Goal: Register for event/course

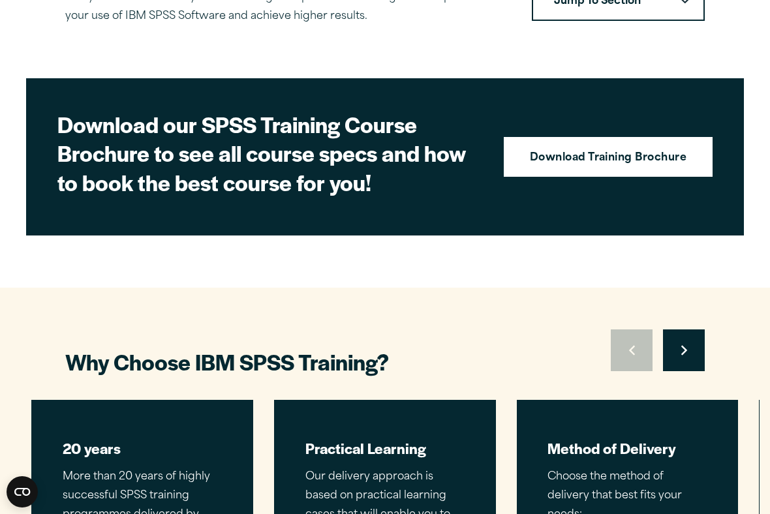
scroll to position [536, 0]
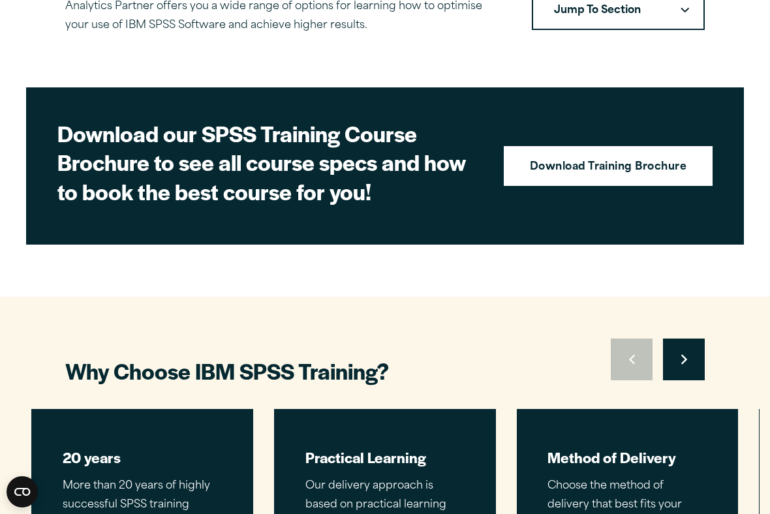
click at [657, 167] on strong "Download Training Brochure" at bounding box center [608, 167] width 157 height 17
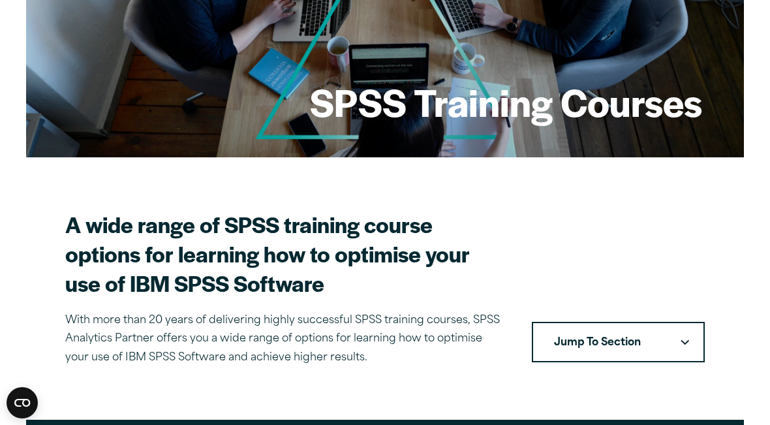
scroll to position [203, 0]
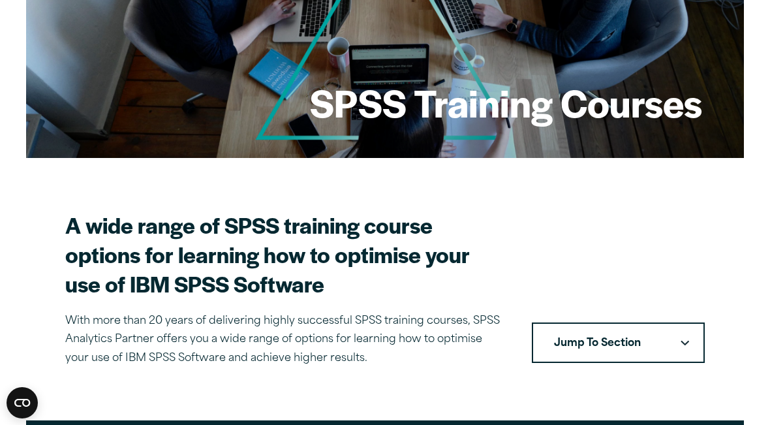
click at [655, 337] on button "Jump To Section" at bounding box center [618, 342] width 173 height 40
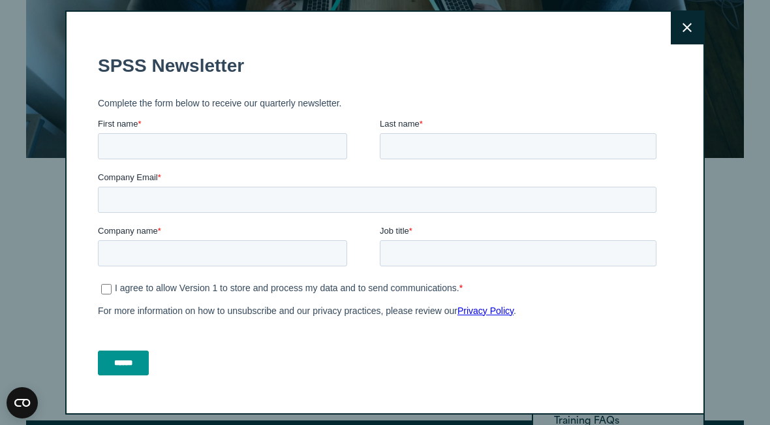
click at [687, 33] on icon at bounding box center [687, 28] width 9 height 10
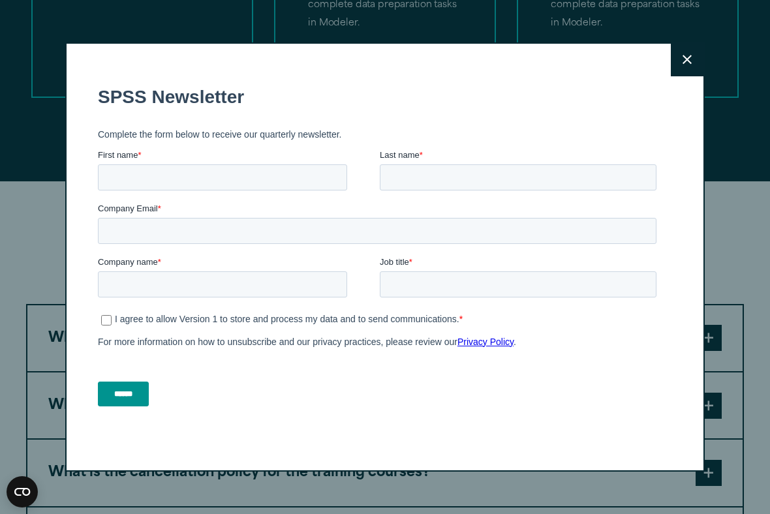
scroll to position [3056, 0]
click at [685, 59] on icon at bounding box center [687, 60] width 9 height 10
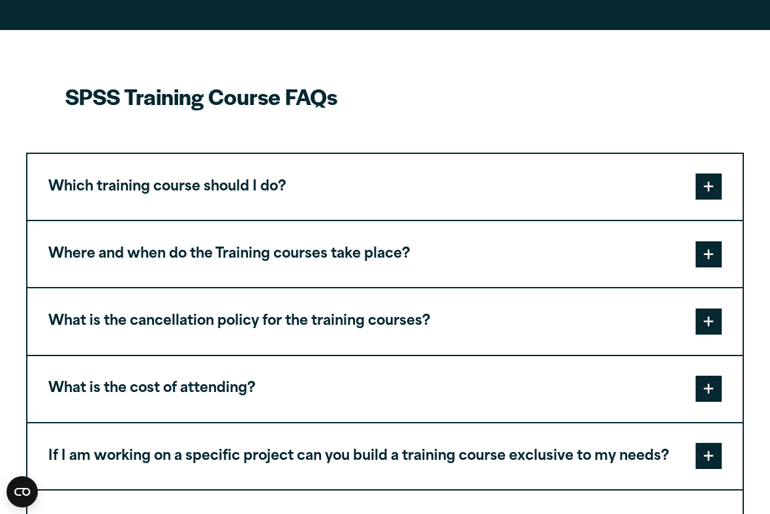
scroll to position [3208, 0]
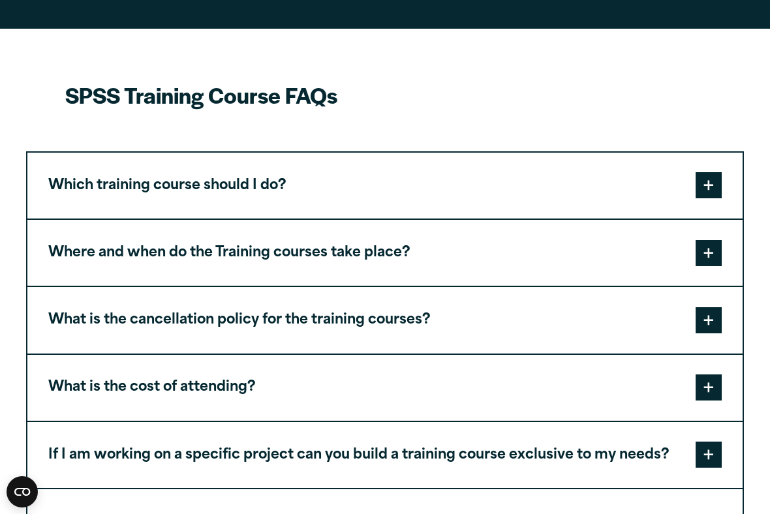
click at [711, 375] on span at bounding box center [709, 388] width 26 height 26
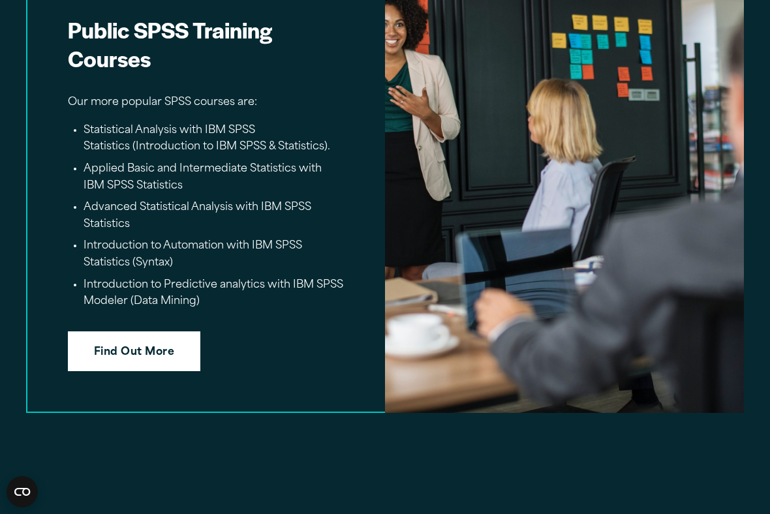
scroll to position [2254, 0]
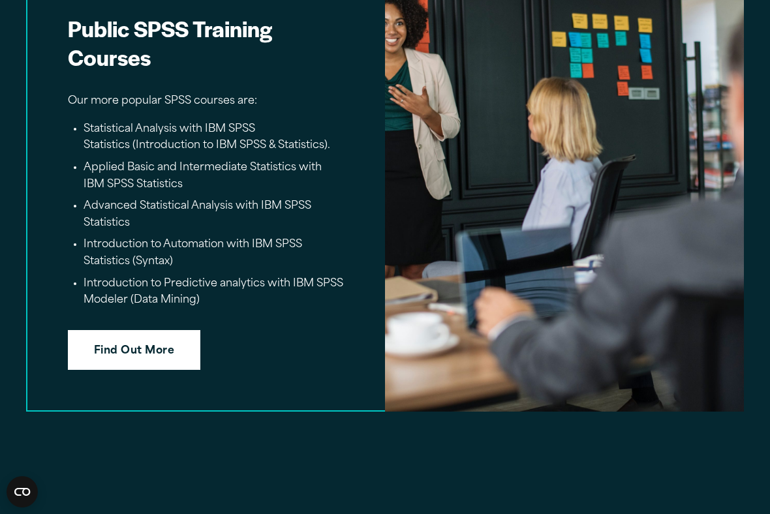
click at [161, 338] on link "Find Out More" at bounding box center [134, 350] width 132 height 40
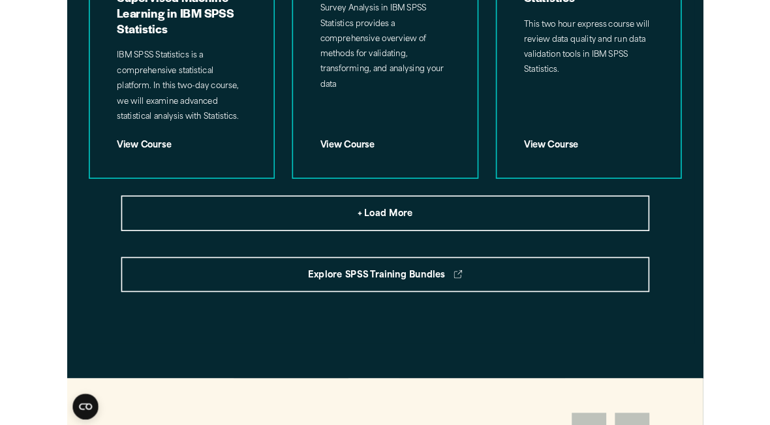
scroll to position [1758, 0]
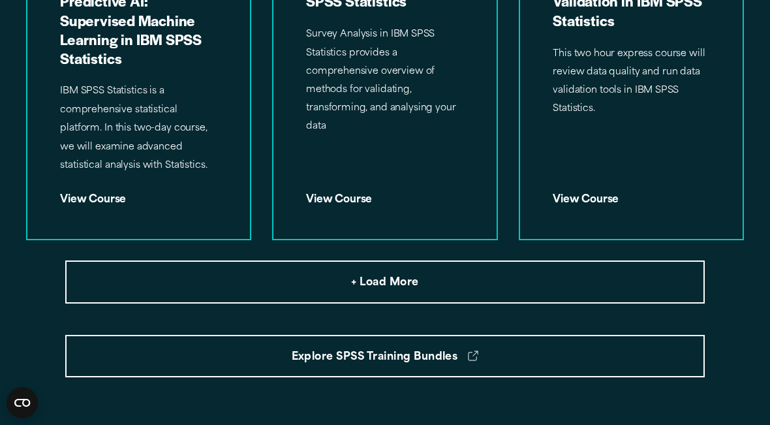
click at [421, 265] on button "+ Load More" at bounding box center [385, 281] width 640 height 43
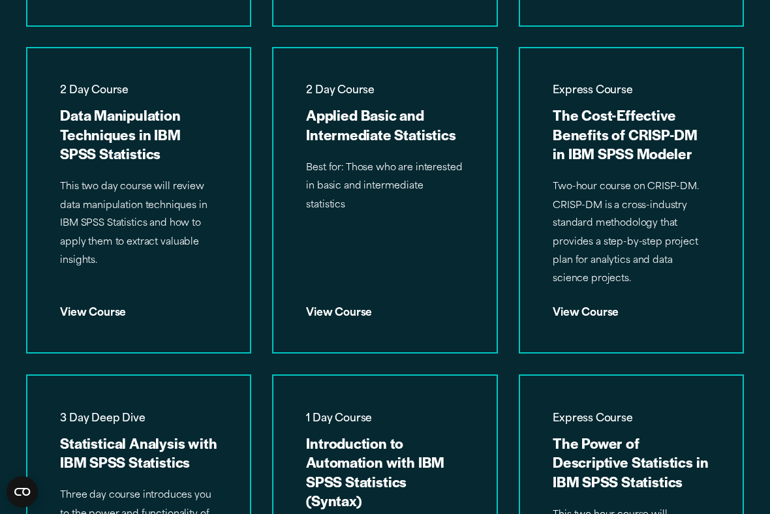
scroll to position [1972, 0]
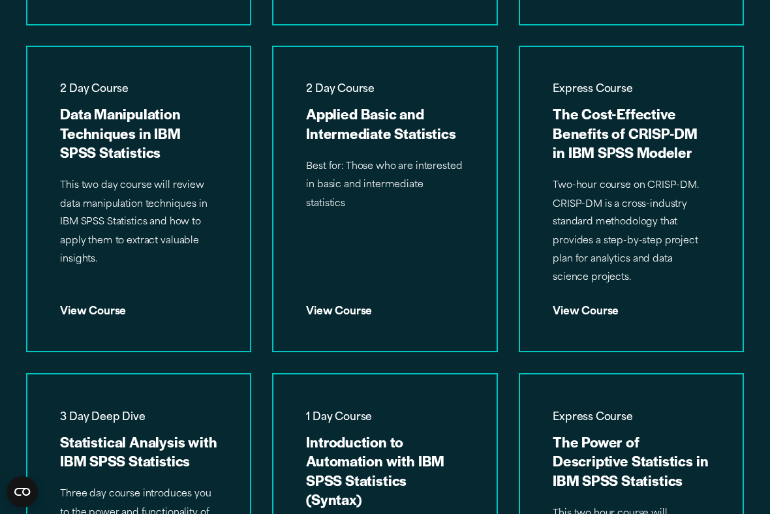
click at [364, 297] on div "View Course" at bounding box center [385, 307] width 157 height 20
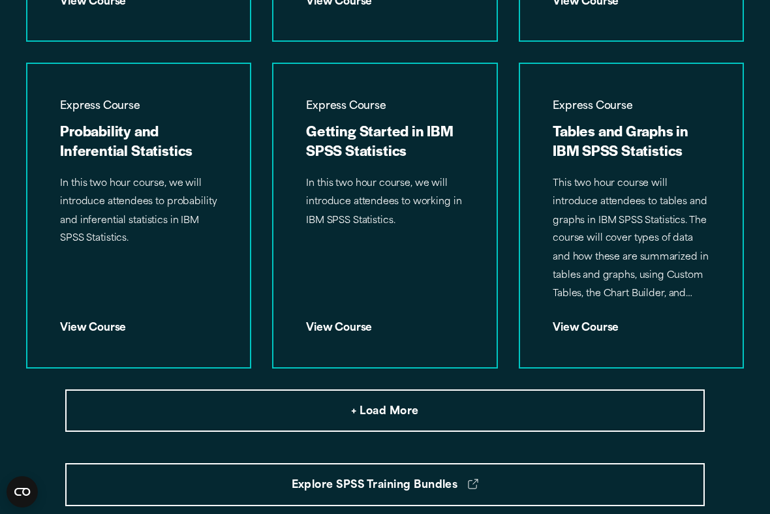
scroll to position [2631, 0]
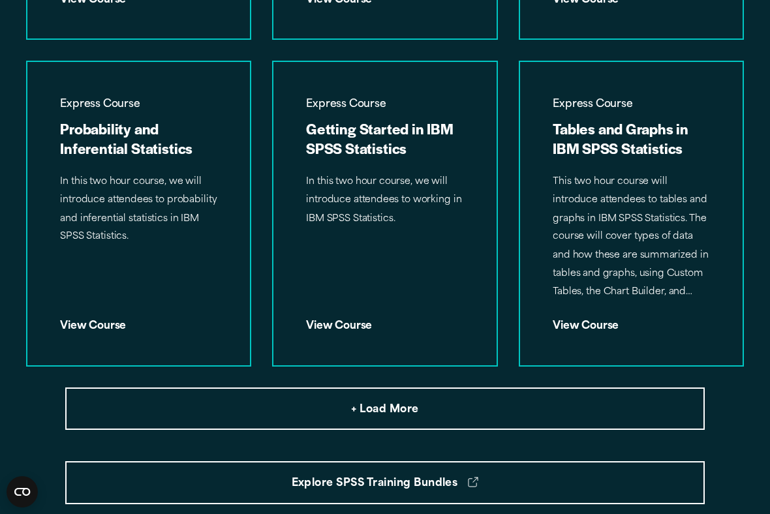
click at [366, 402] on span "+ Load More" at bounding box center [384, 410] width 67 height 17
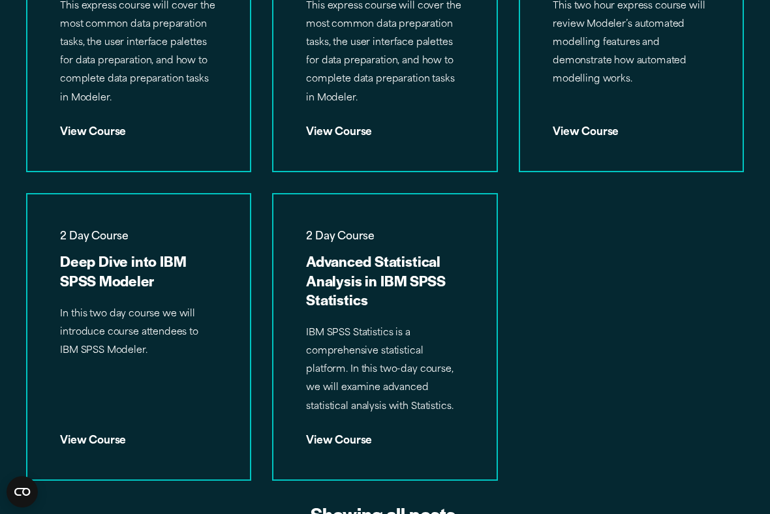
scroll to position [3443, 0]
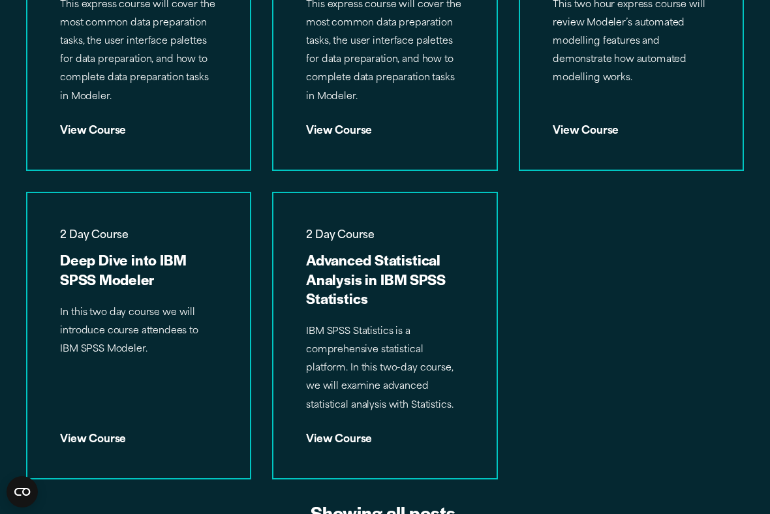
click at [355, 424] on div "View Course" at bounding box center [385, 434] width 157 height 20
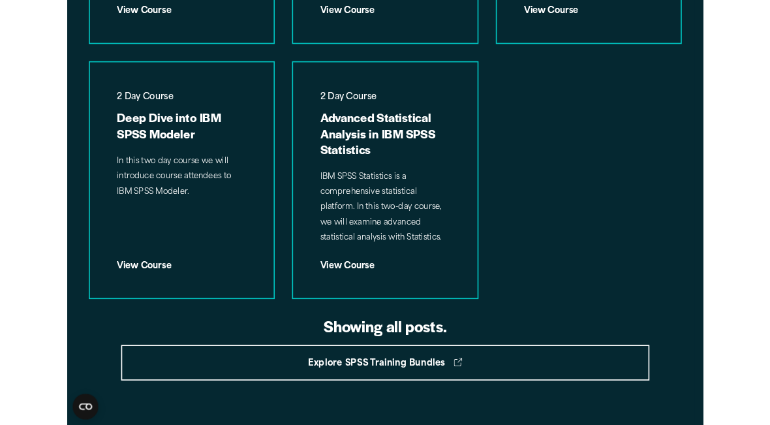
scroll to position [3550, 0]
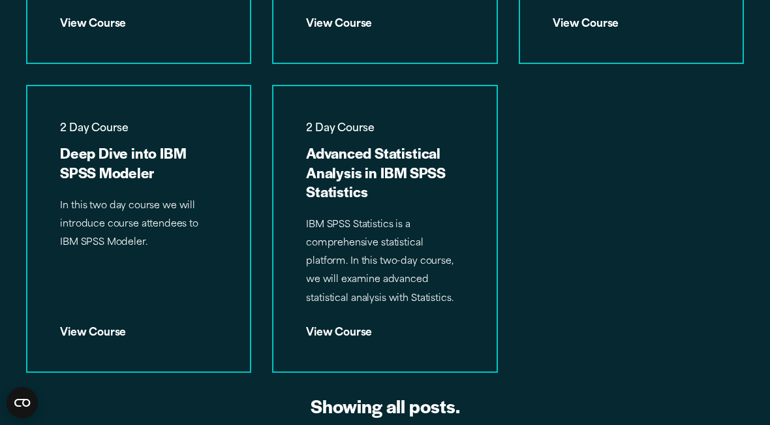
click at [357, 317] on div "View Course" at bounding box center [385, 327] width 157 height 20
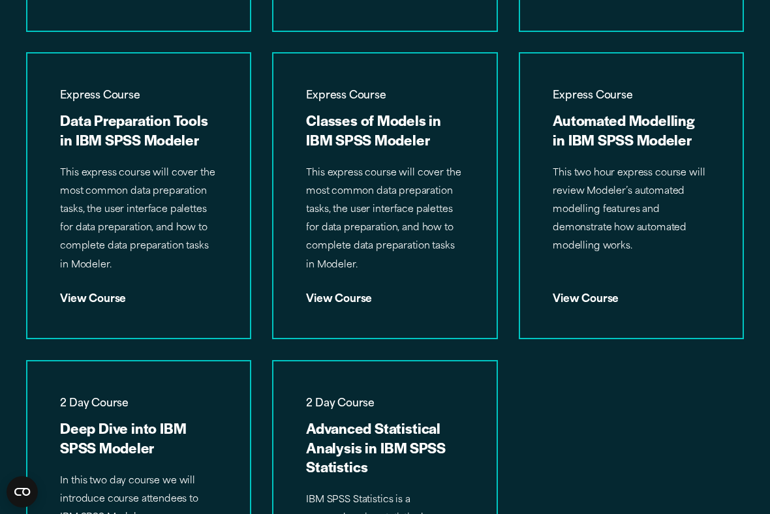
scroll to position [3276, 0]
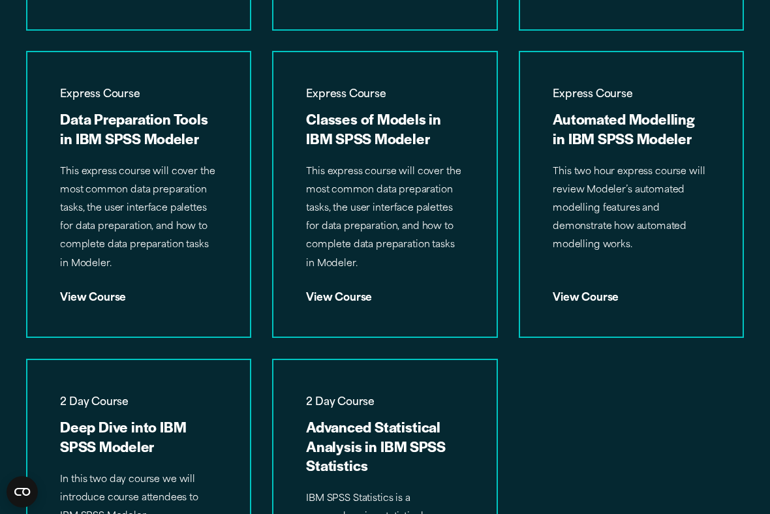
click at [354, 283] on div "View Course" at bounding box center [385, 293] width 157 height 20
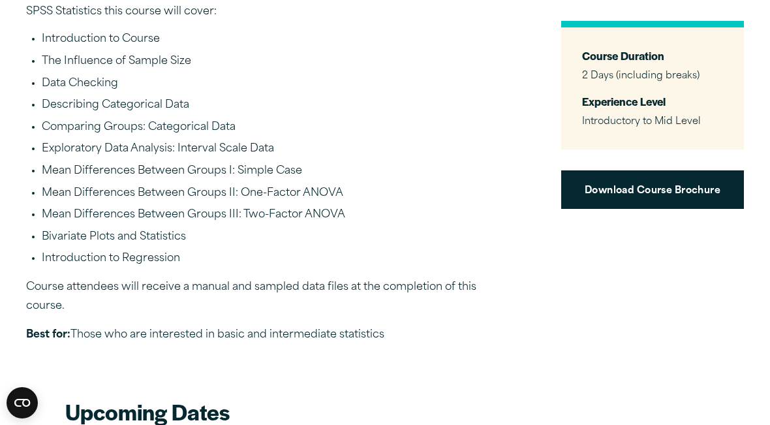
scroll to position [581, 0]
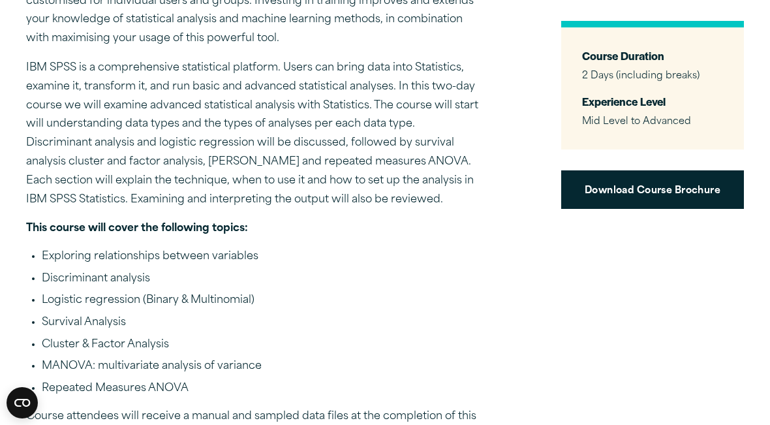
scroll to position [516, 0]
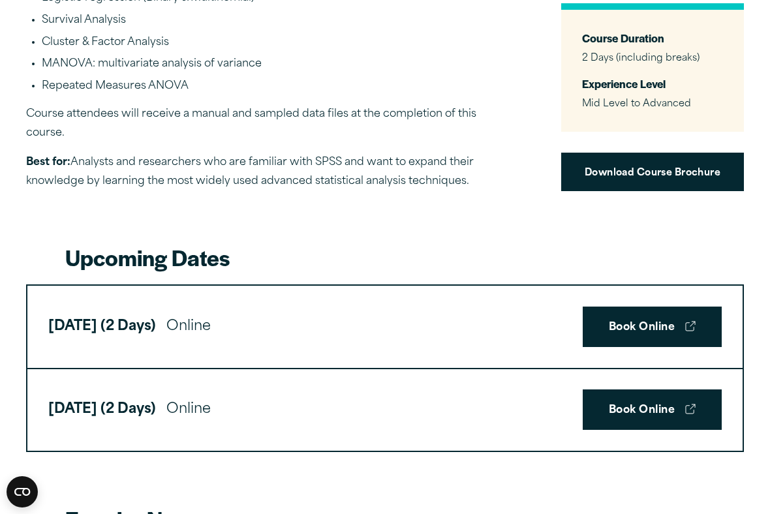
scroll to position [858, 0]
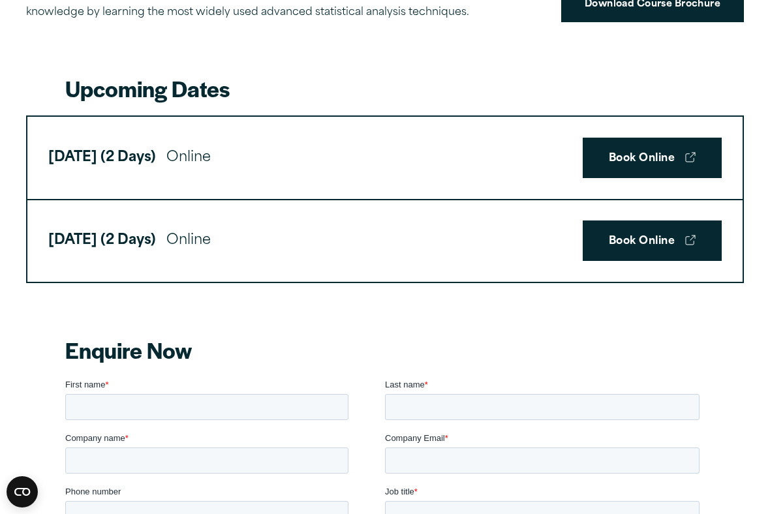
click at [656, 147] on link "Book Online" at bounding box center [652, 158] width 139 height 40
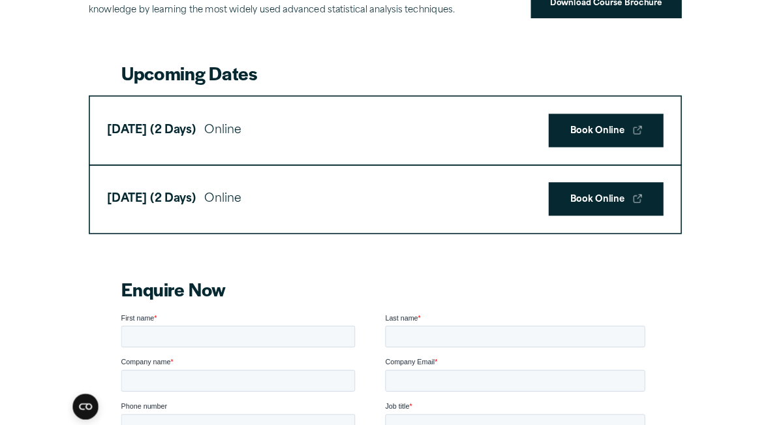
scroll to position [1027, 0]
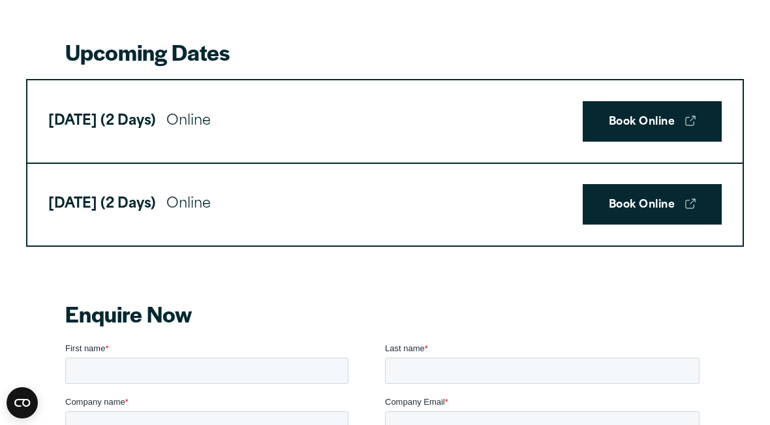
click at [670, 187] on link "Book Online" at bounding box center [652, 204] width 139 height 40
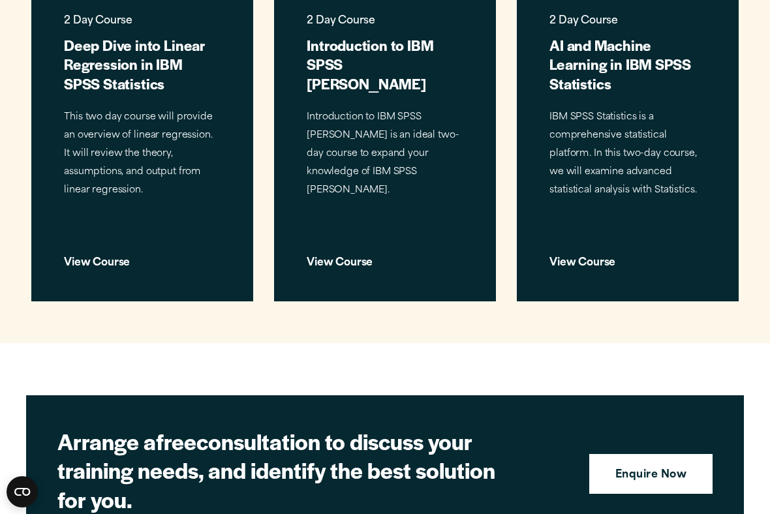
scroll to position [1992, 0]
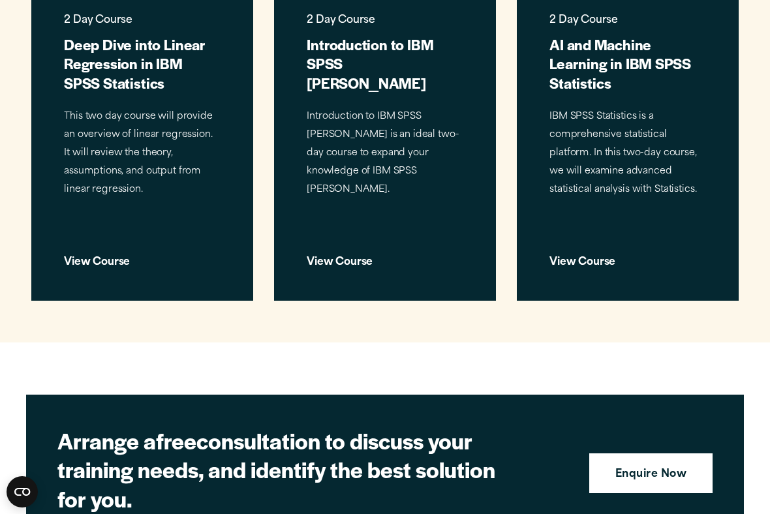
click at [117, 247] on div "View Course" at bounding box center [142, 257] width 157 height 20
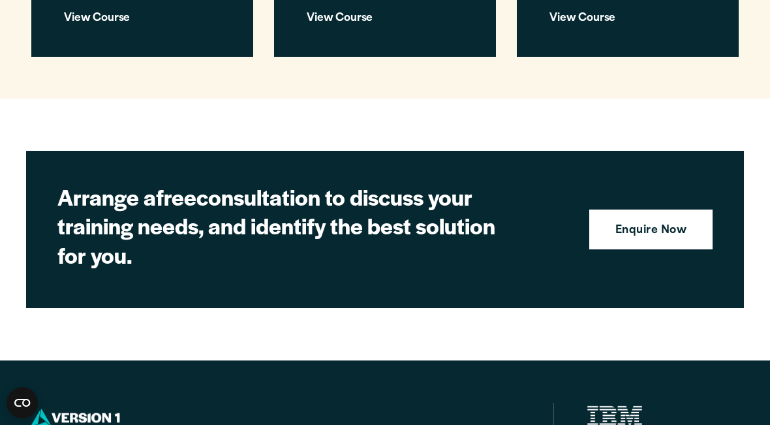
scroll to position [2235, 0]
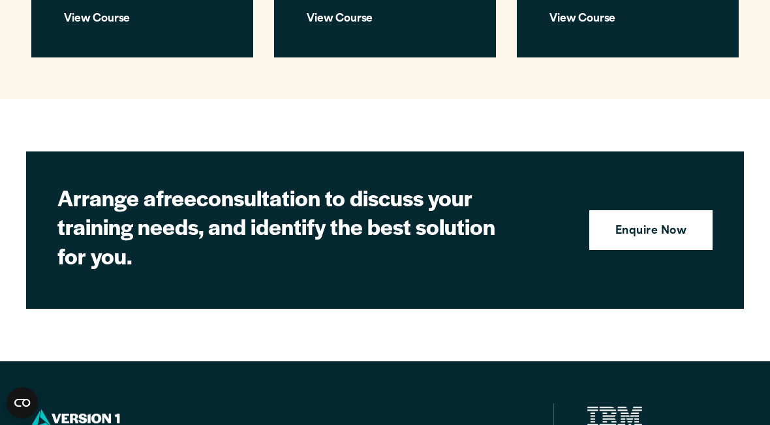
click at [674, 223] on strong "Enquire Now" at bounding box center [650, 231] width 71 height 17
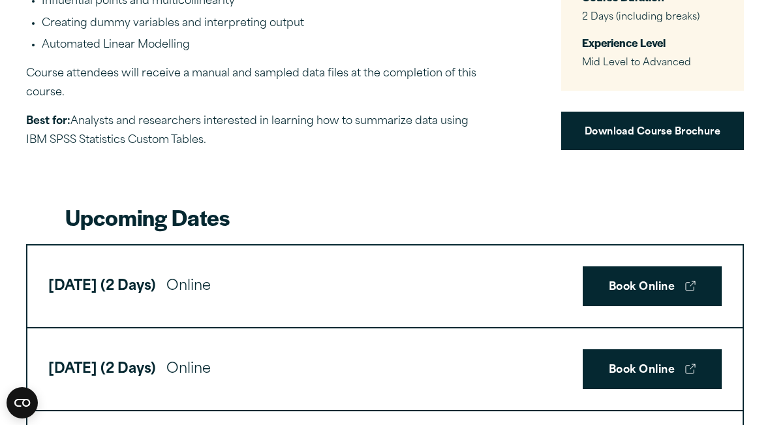
scroll to position [584, 0]
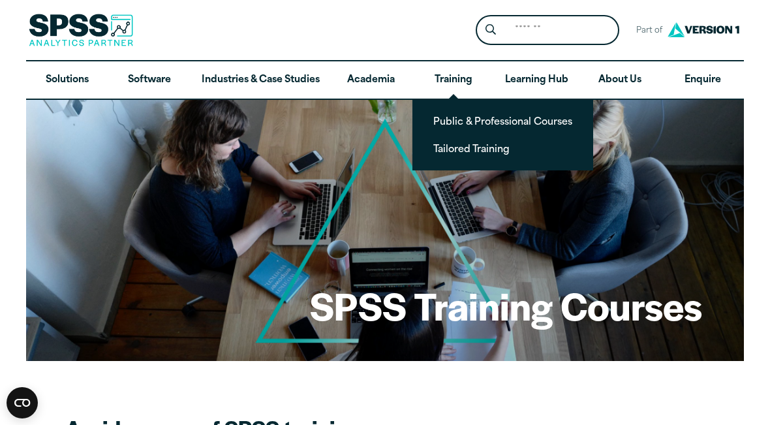
click at [497, 151] on link "Tailored Training" at bounding box center [503, 148] width 160 height 24
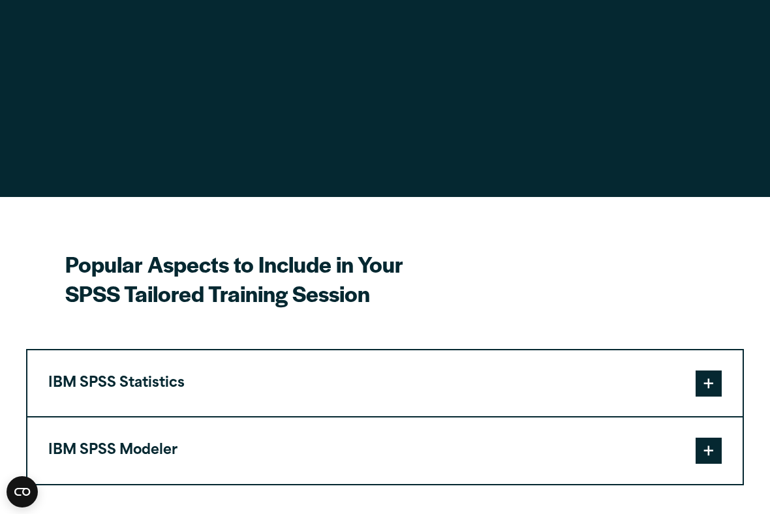
scroll to position [1529, 0]
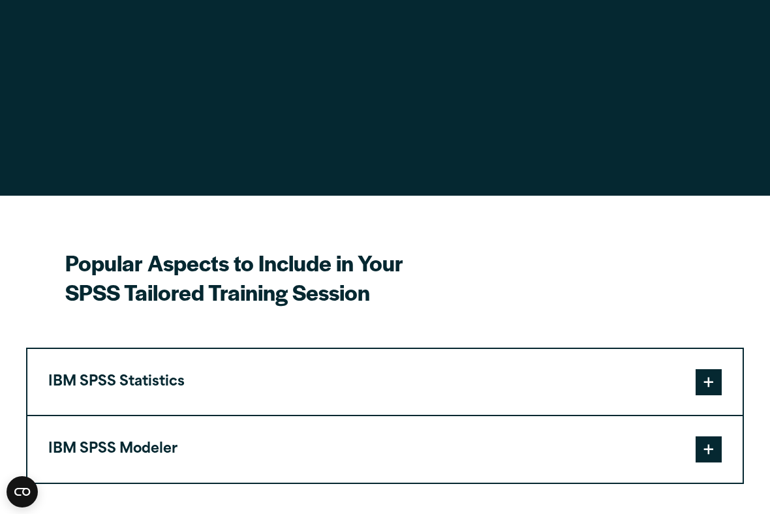
click at [702, 369] on span at bounding box center [709, 382] width 26 height 26
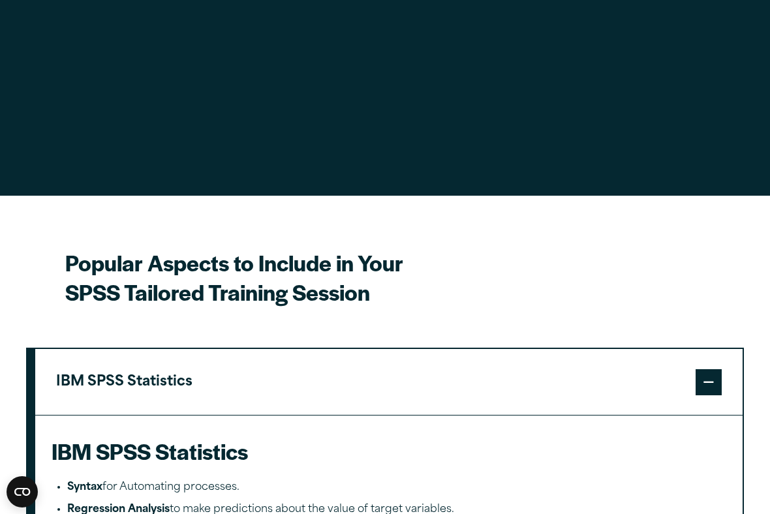
scroll to position [0, 0]
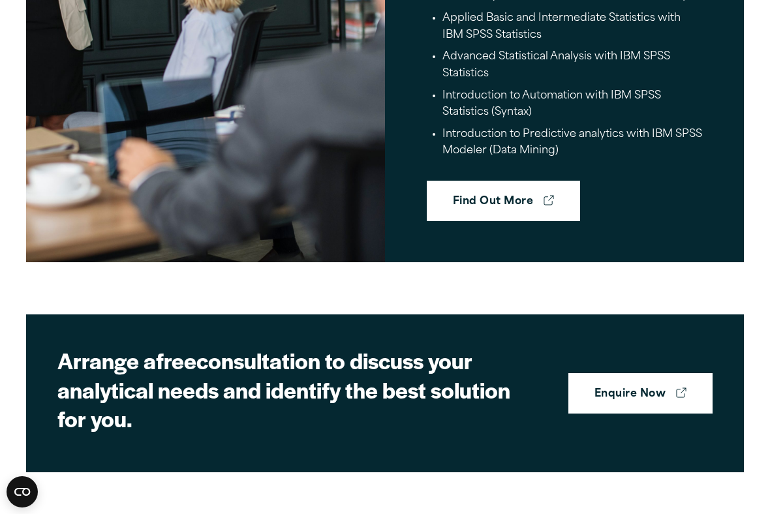
click at [506, 181] on link "Find Out More" at bounding box center [503, 201] width 153 height 40
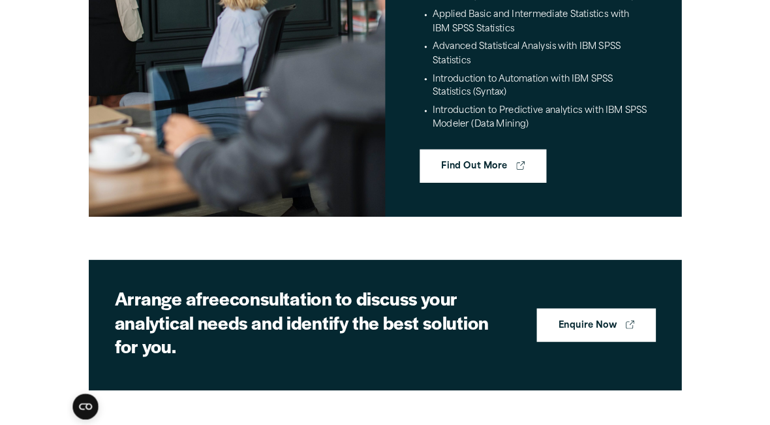
scroll to position [3085, 0]
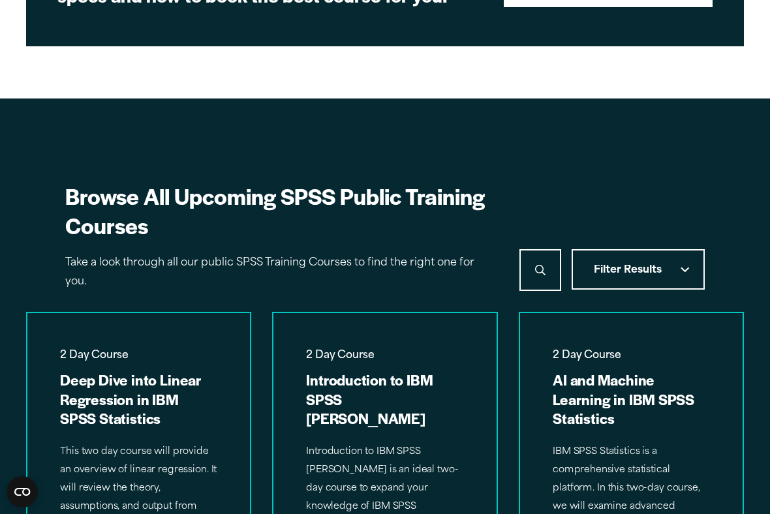
scroll to position [705, 0]
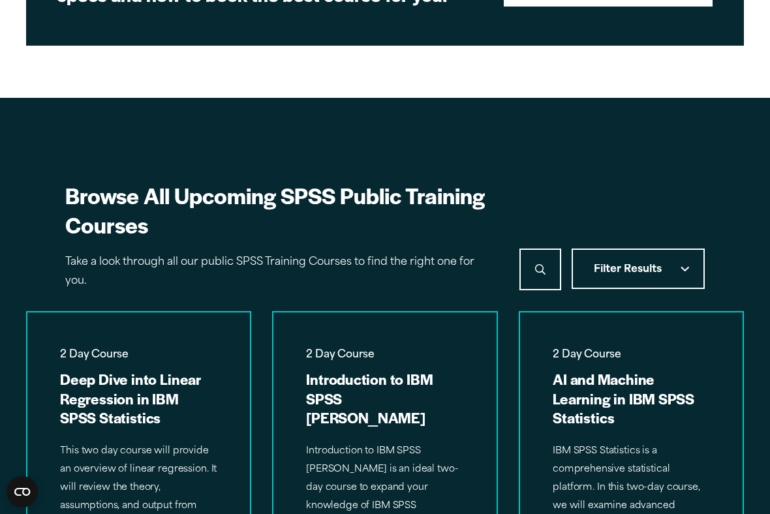
click at [687, 267] on icon "Checkmark selected" at bounding box center [685, 269] width 8 height 5
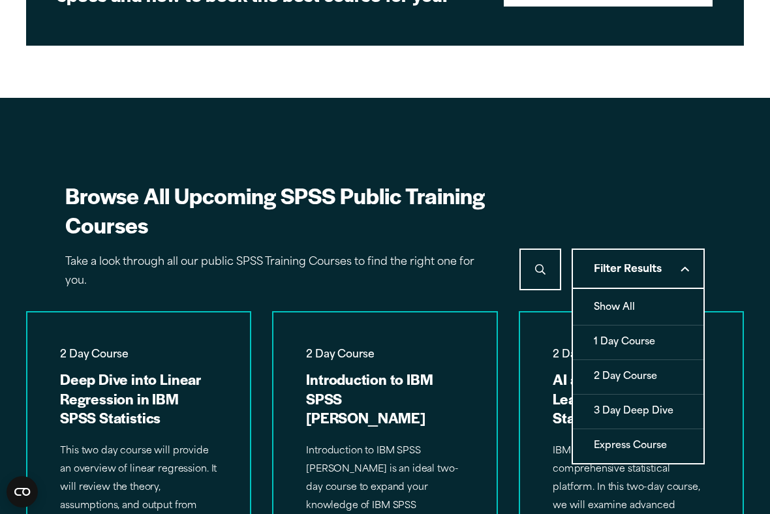
click at [684, 266] on icon "Checkmark selected" at bounding box center [685, 269] width 8 height 6
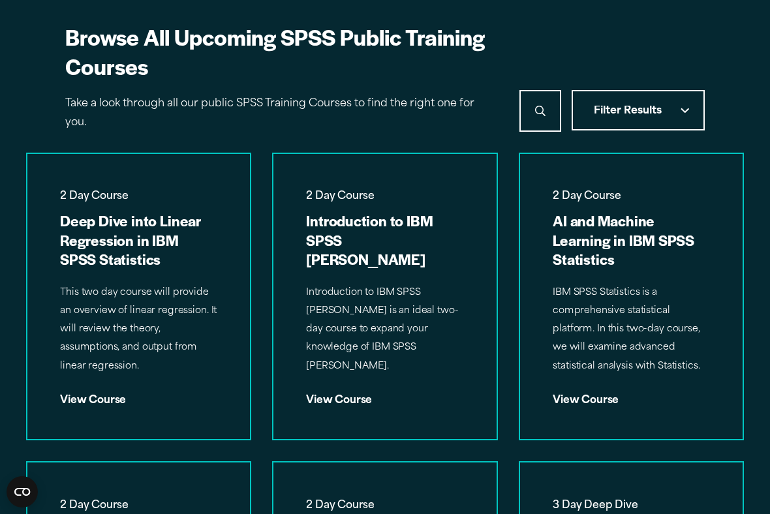
scroll to position [865, 0]
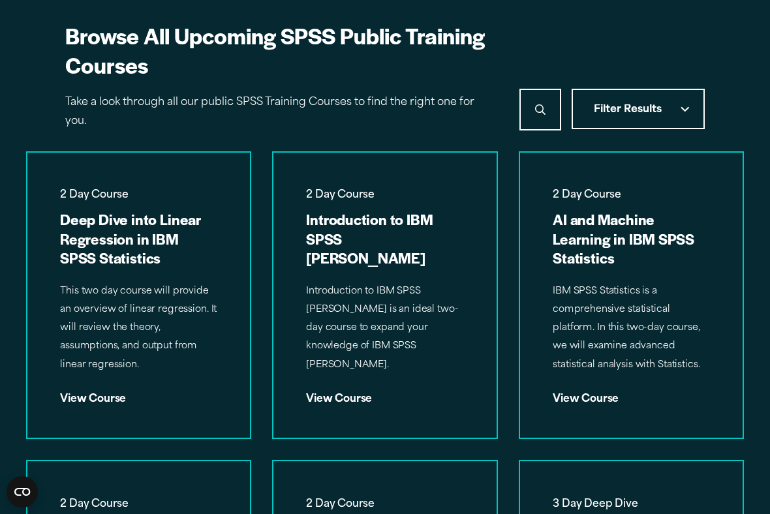
click at [175, 339] on p "This two day course will provide an overview of linear regression. It will revi…" at bounding box center [138, 329] width 157 height 92
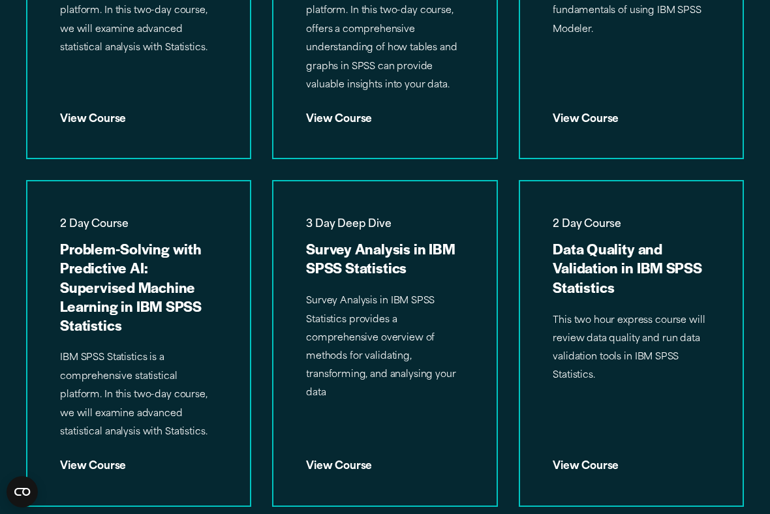
scroll to position [1495, 0]
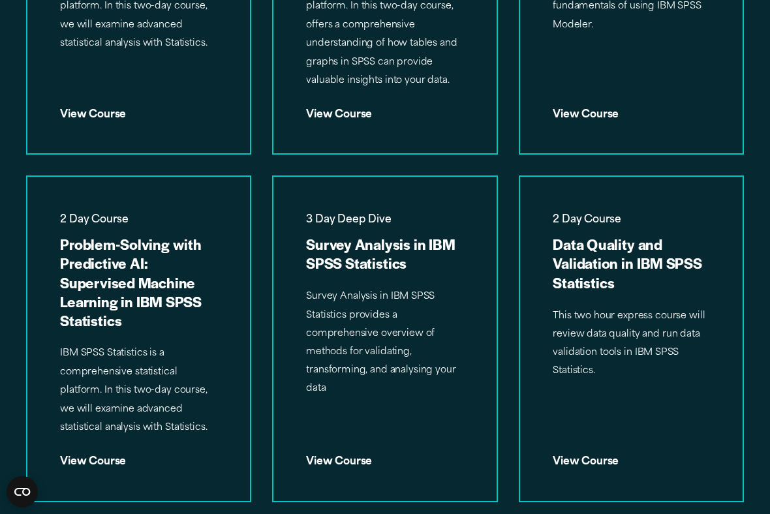
click at [108, 424] on div "View Course" at bounding box center [138, 456] width 157 height 20
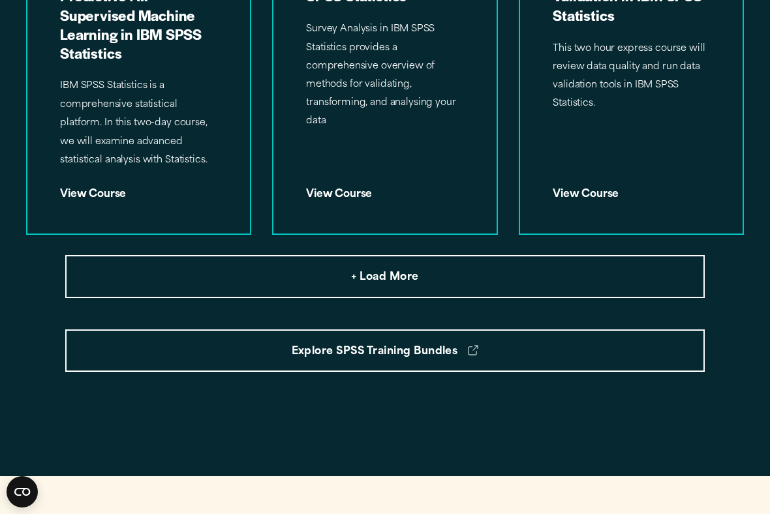
scroll to position [1764, 0]
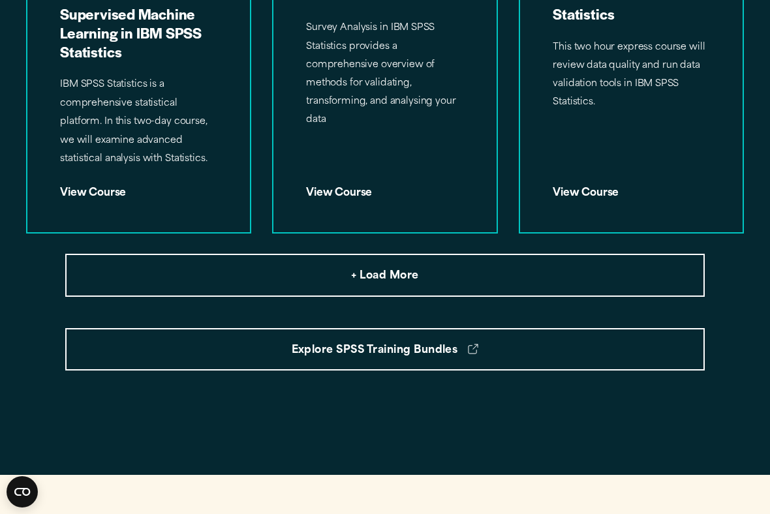
click at [358, 268] on span "+ Load More" at bounding box center [384, 276] width 67 height 17
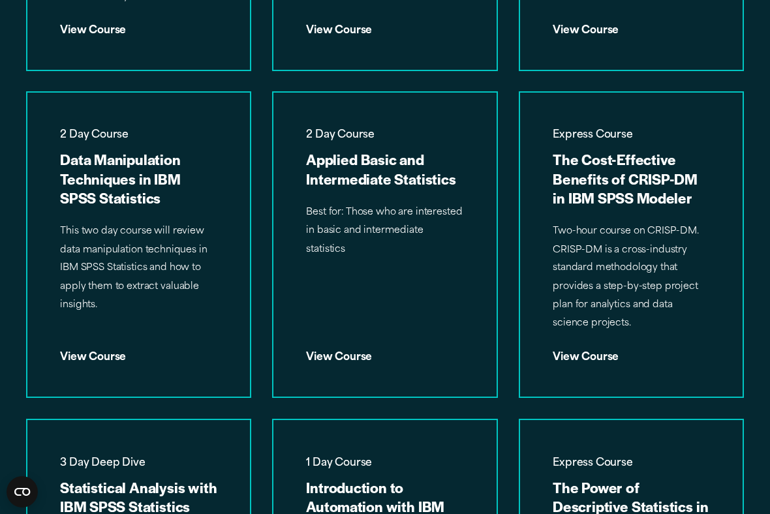
scroll to position [1928, 0]
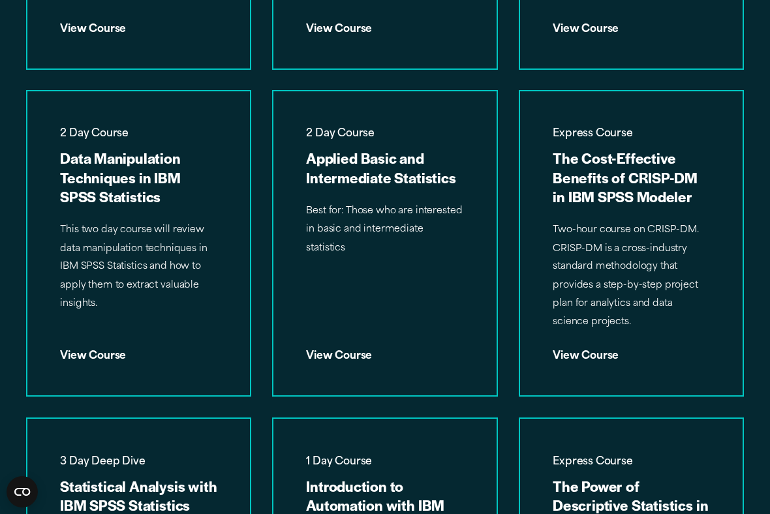
click at [347, 341] on div "View Course" at bounding box center [385, 351] width 157 height 20
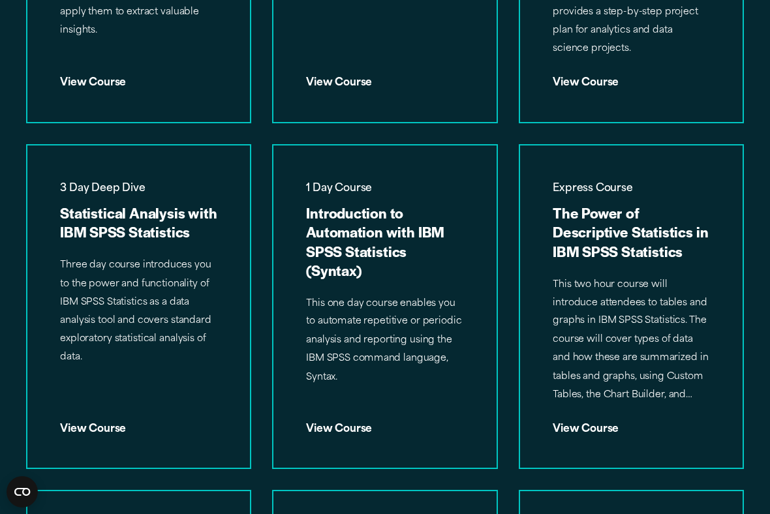
scroll to position [2202, 0]
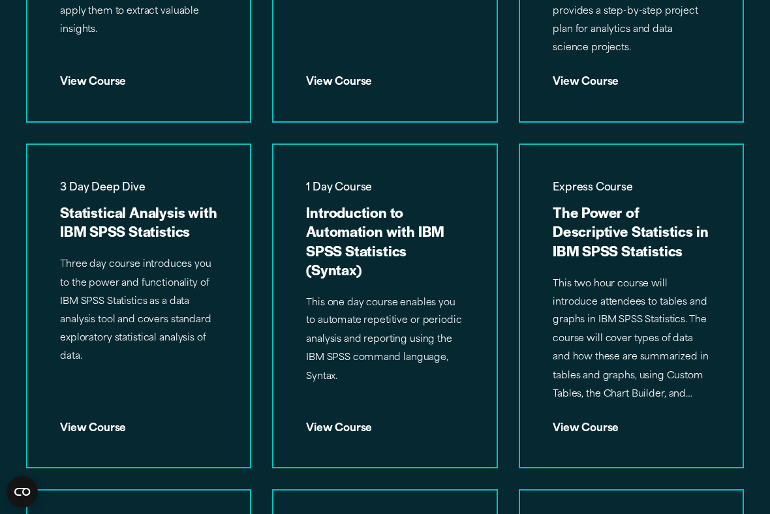
click at [119, 413] on div "View Course" at bounding box center [138, 423] width 157 height 20
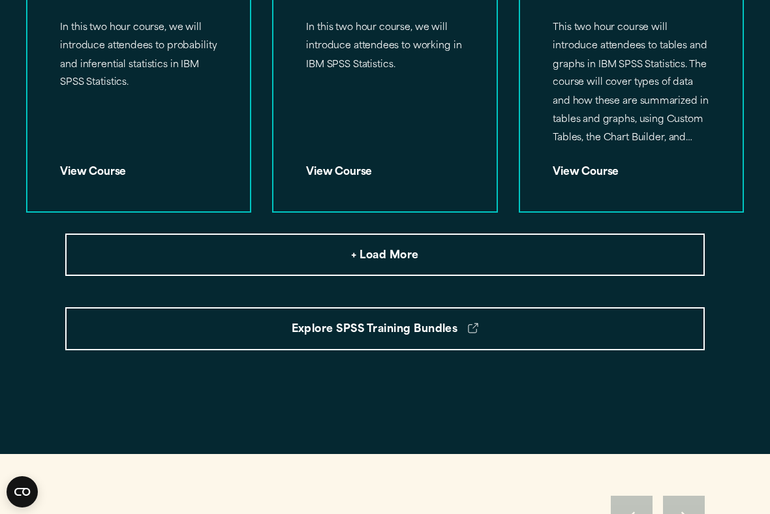
scroll to position [2788, 0]
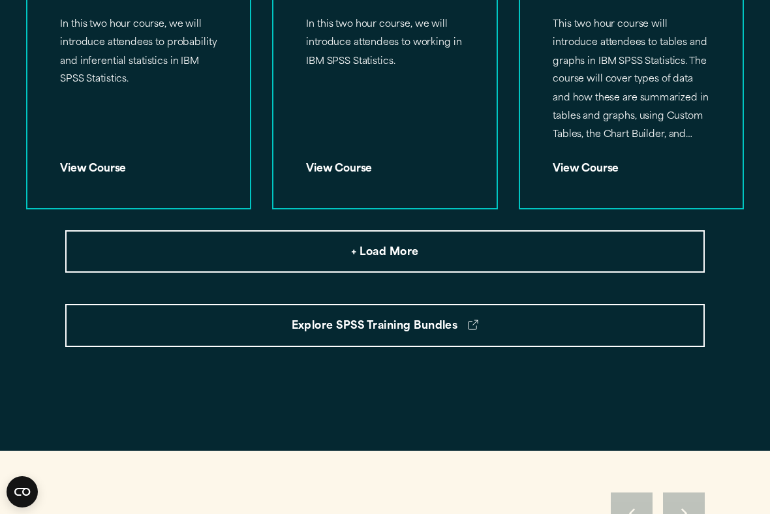
click at [369, 245] on span "+ Load More" at bounding box center [384, 253] width 67 height 17
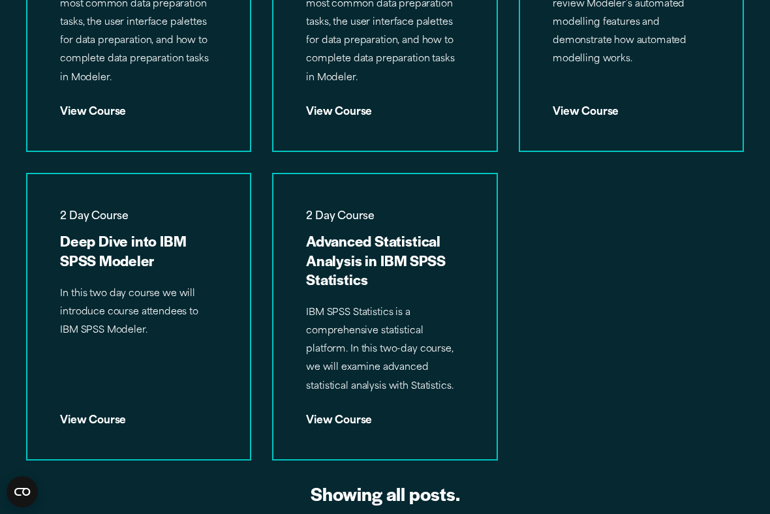
scroll to position [3464, 0]
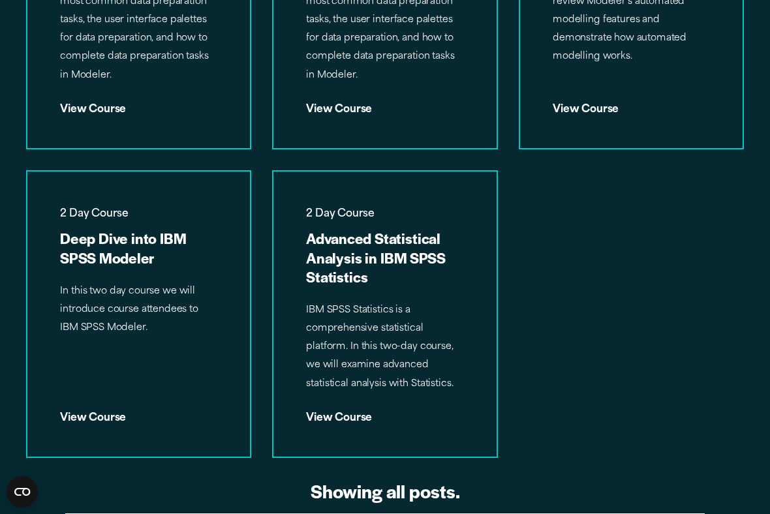
click at [361, 403] on div "View Course" at bounding box center [385, 413] width 157 height 20
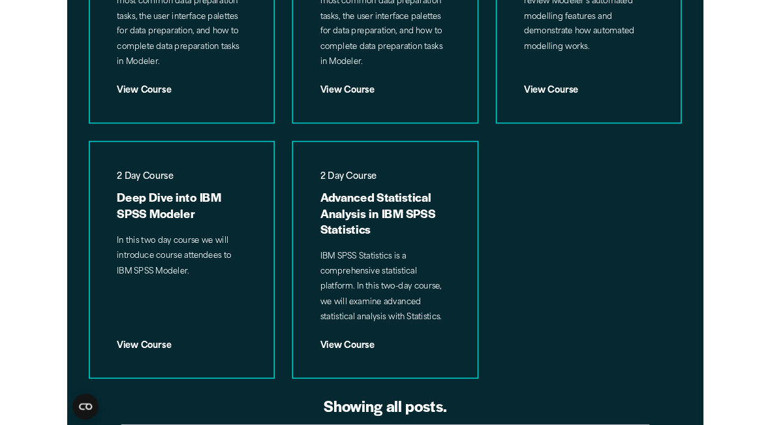
scroll to position [3501, 0]
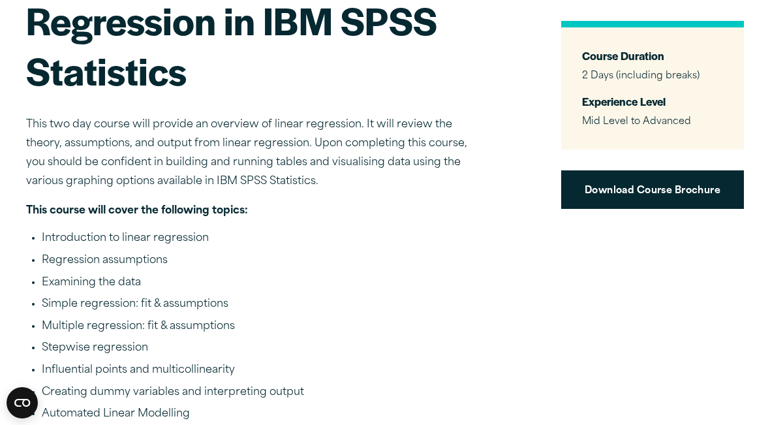
scroll to position [210, 0]
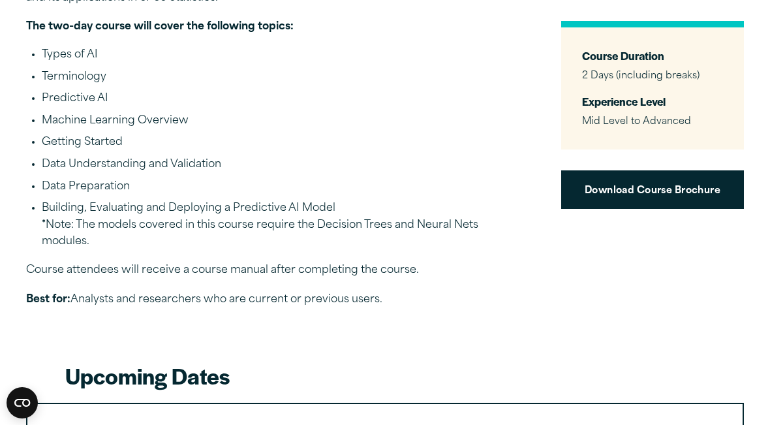
scroll to position [580, 0]
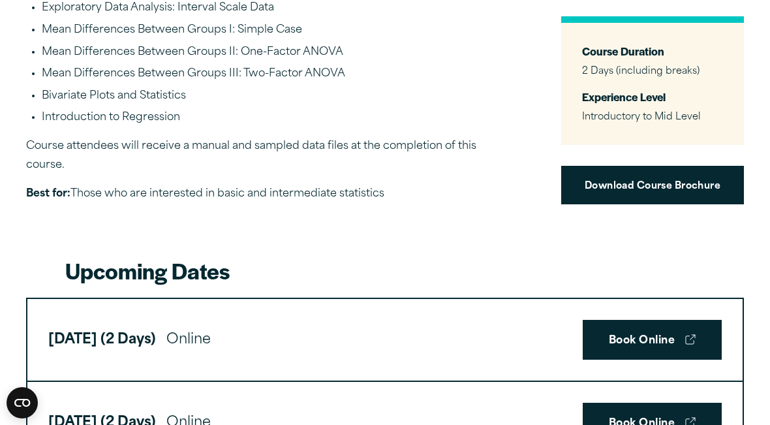
scroll to position [707, 0]
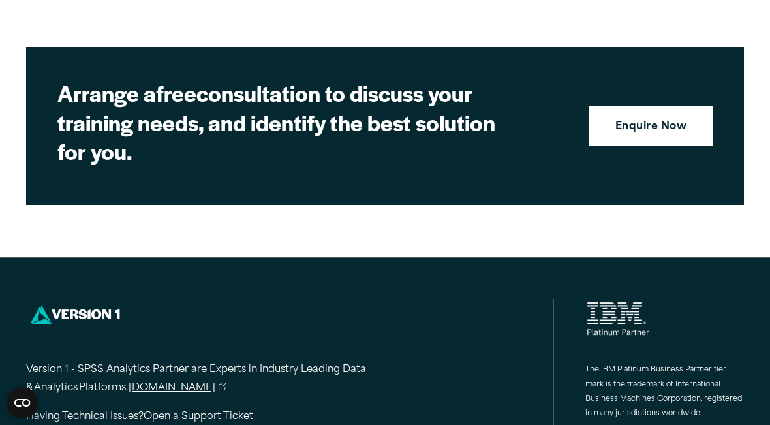
scroll to position [2635, 0]
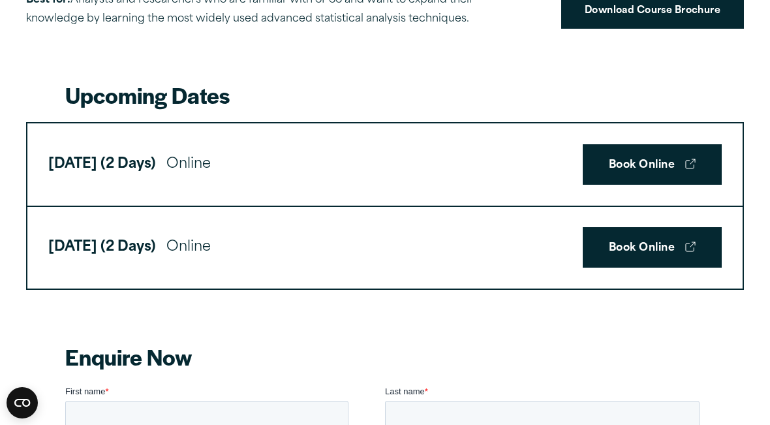
scroll to position [982, 0]
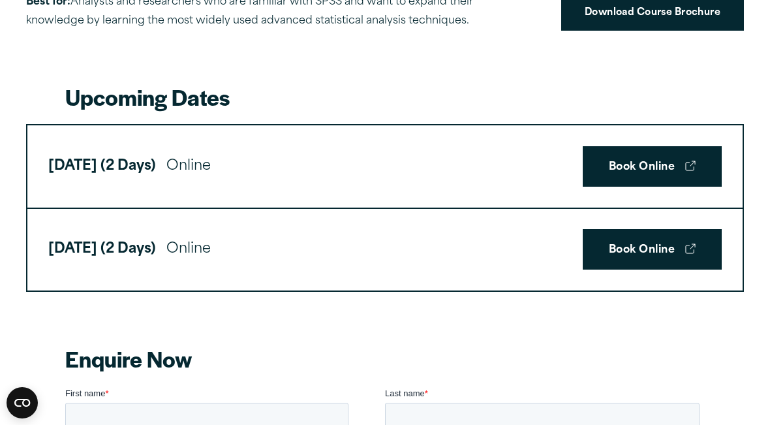
click at [640, 152] on link "Book Online" at bounding box center [652, 166] width 139 height 40
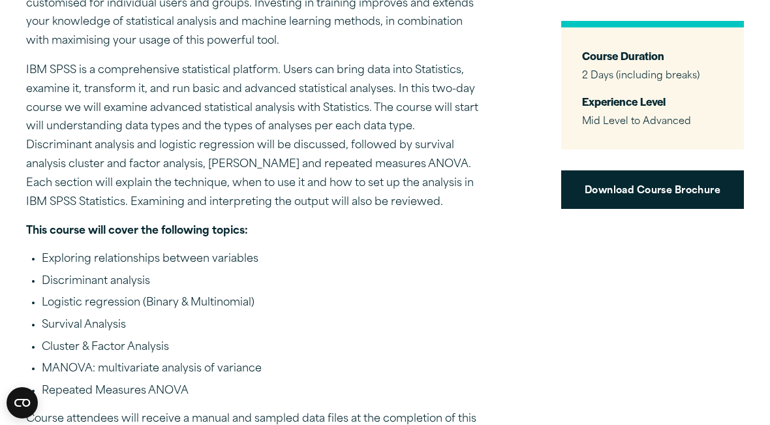
scroll to position [516, 0]
